Goal: Task Accomplishment & Management: Use online tool/utility

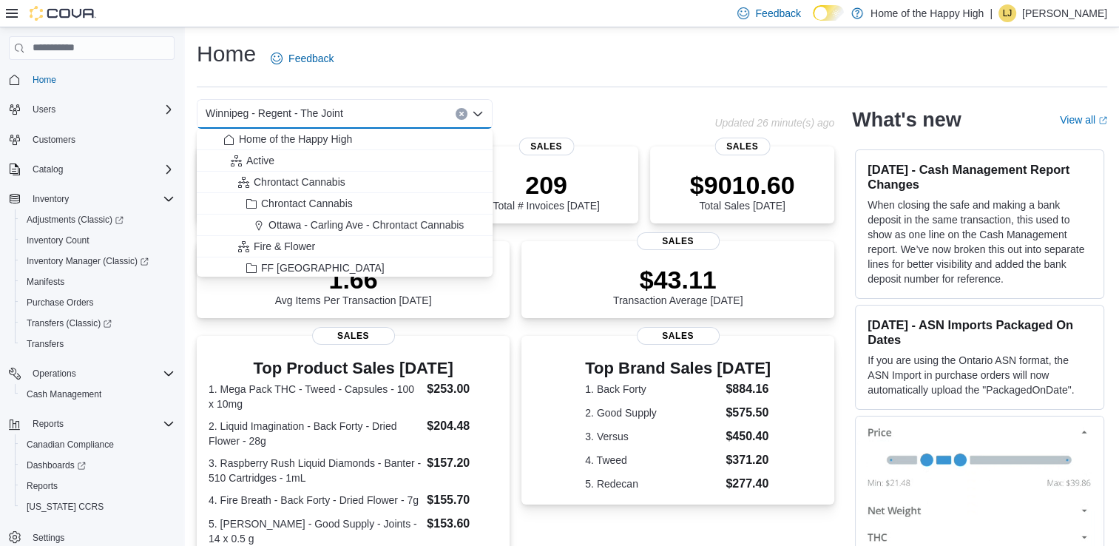
click at [457, 115] on button "Clear input" at bounding box center [462, 114] width 12 height 12
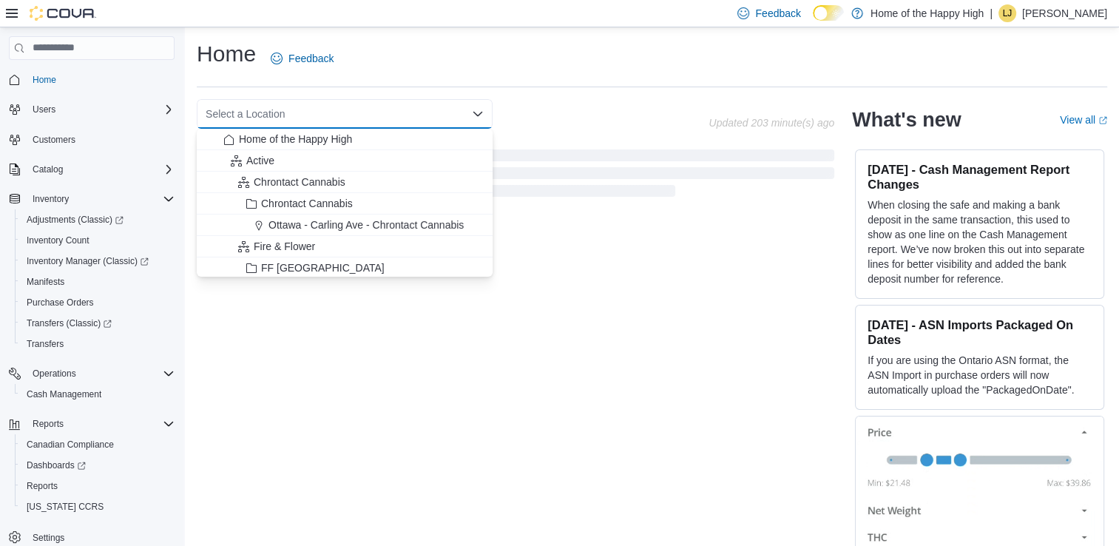
drag, startPoint x: 301, startPoint y: 137, endPoint x: 311, endPoint y: 141, distance: 11.3
click at [301, 137] on span "Home of the Happy High" at bounding box center [295, 139] width 113 height 15
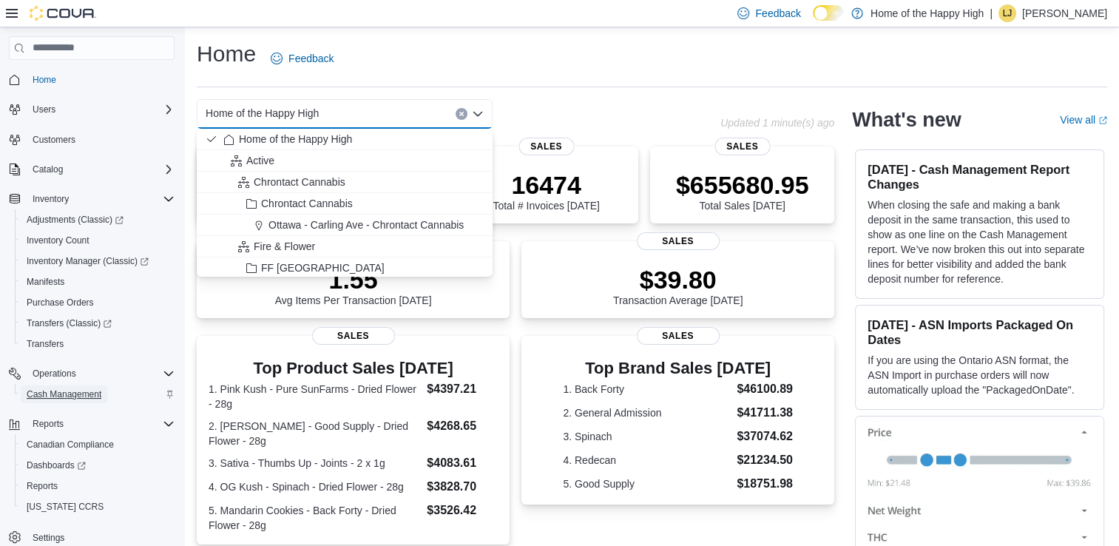
click at [59, 399] on span "Cash Management" at bounding box center [64, 394] width 75 height 12
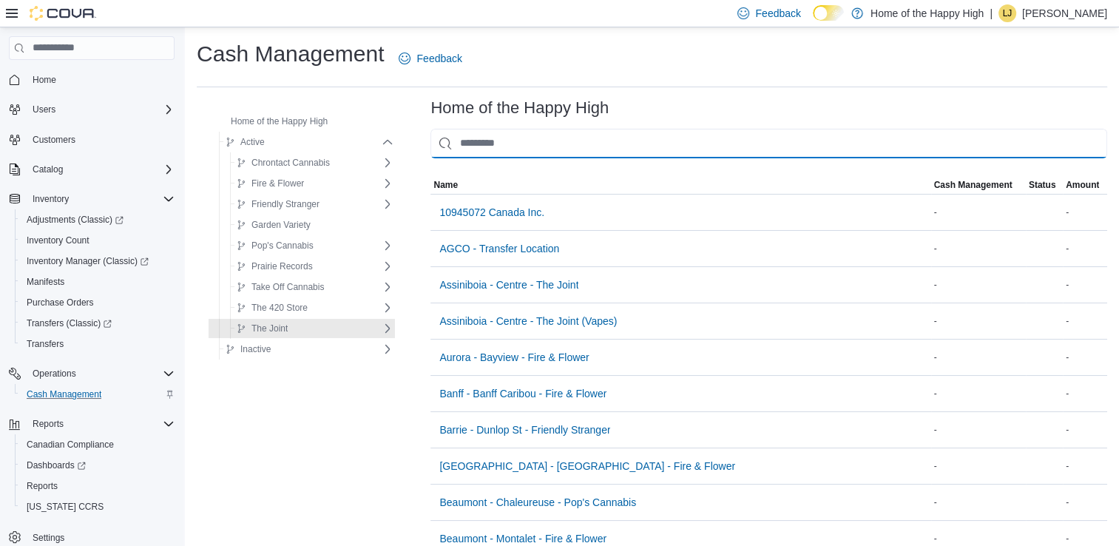
click at [489, 149] on input "This is a search bar. As you type, the results lower in the page will automatic…" at bounding box center [769, 144] width 677 height 30
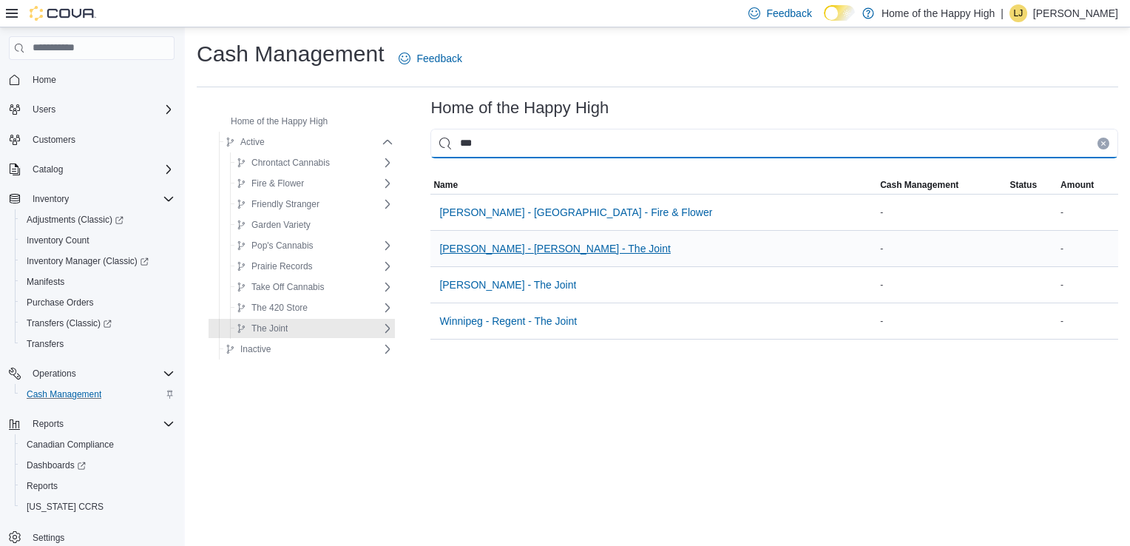
type input "***"
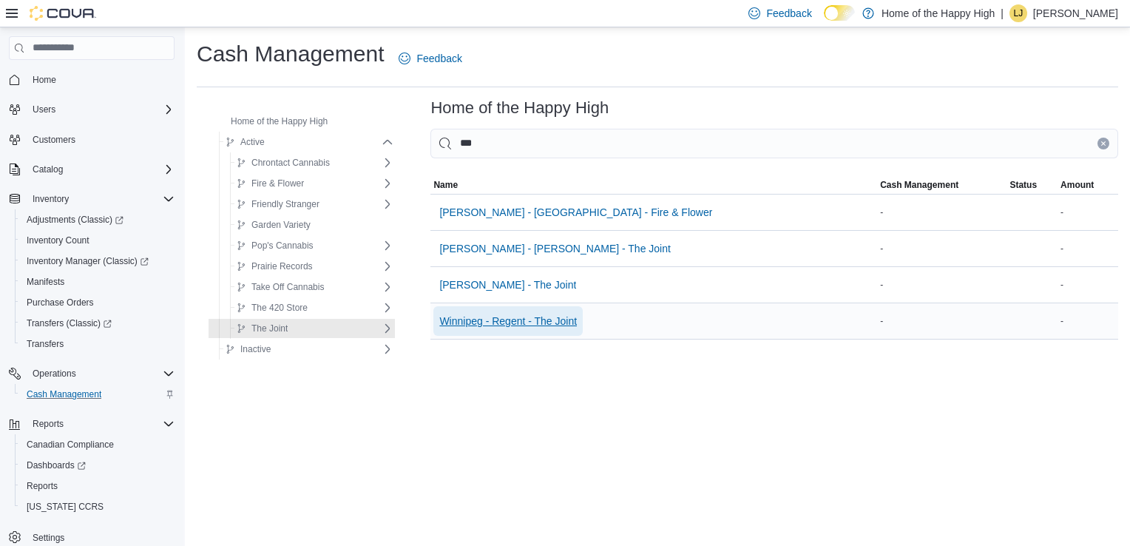
click at [445, 322] on span "Winnipeg - Regent - The Joint" at bounding box center [508, 321] width 138 height 15
